Goal: Navigation & Orientation: Locate item on page

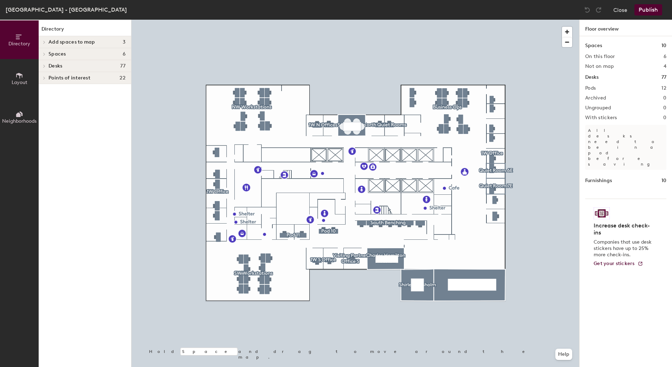
click at [47, 55] on div at bounding box center [44, 54] width 8 height 4
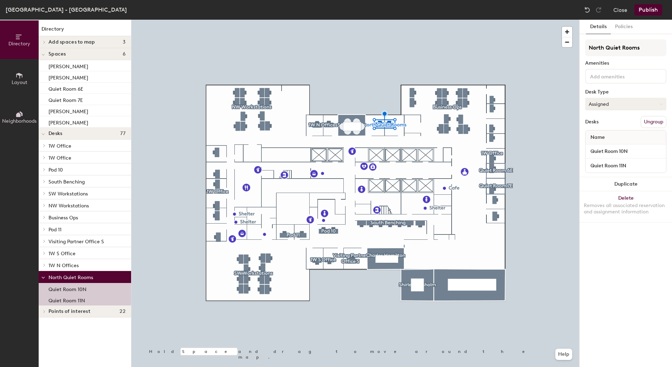
click at [654, 105] on button "Assigned" at bounding box center [626, 104] width 81 height 13
click at [597, 134] on div "Hot" at bounding box center [621, 136] width 70 height 11
click at [633, 266] on div "Details Policies North Quiet Rooms Amenities Desk Type Hot Desks Ungroup Name Q…" at bounding box center [626, 193] width 92 height 347
click at [626, 153] on input "Quiet Room 10N" at bounding box center [626, 152] width 78 height 10
click at [619, 245] on div "Details Policies North Quiet Rooms Amenities Desk Type Hot Desks Ungroup Name Q…" at bounding box center [626, 193] width 92 height 347
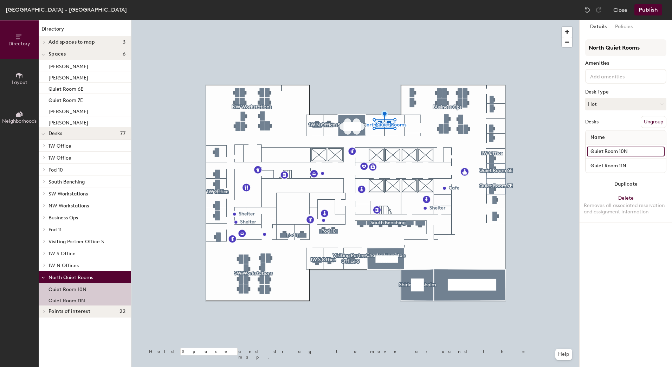
click at [661, 149] on input "Quiet Room 10N" at bounding box center [626, 152] width 78 height 10
click at [613, 306] on div "Details Policies North Quiet Rooms Amenities Desk Type Hot Desks Ungroup Name Q…" at bounding box center [626, 193] width 92 height 347
click at [622, 23] on button "Policies" at bounding box center [624, 27] width 26 height 14
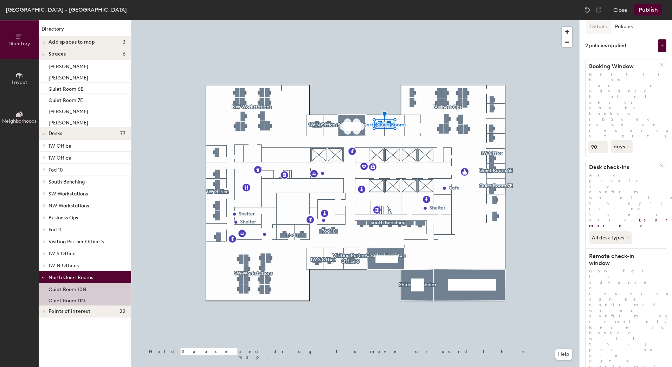
click at [595, 25] on button "Details" at bounding box center [598, 27] width 25 height 14
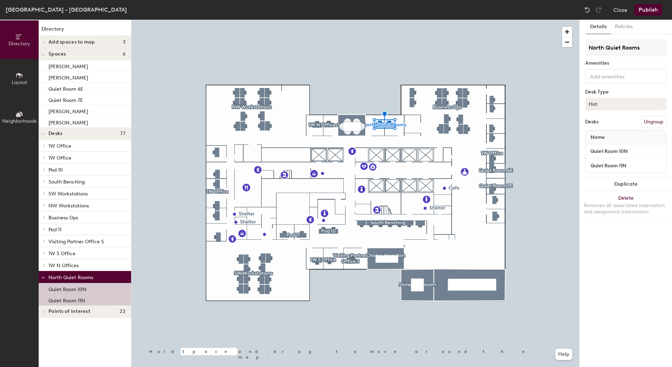
click at [604, 104] on button "Hot" at bounding box center [626, 104] width 81 height 13
